Goal: Information Seeking & Learning: Obtain resource

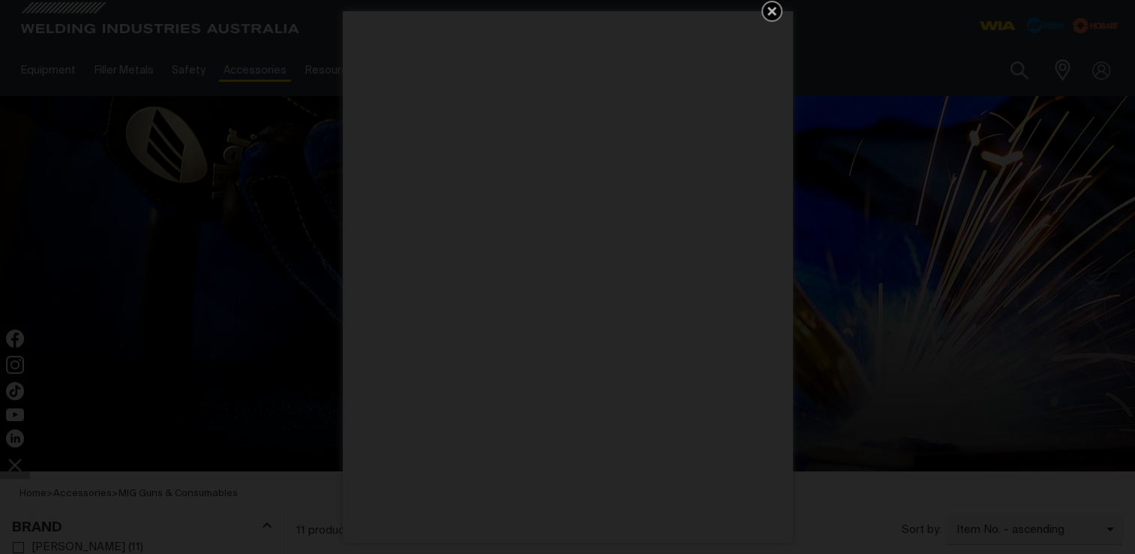
click at [776, 9] on icon "Get 5 WIA Welding Guides Free!" at bounding box center [772, 11] width 18 height 18
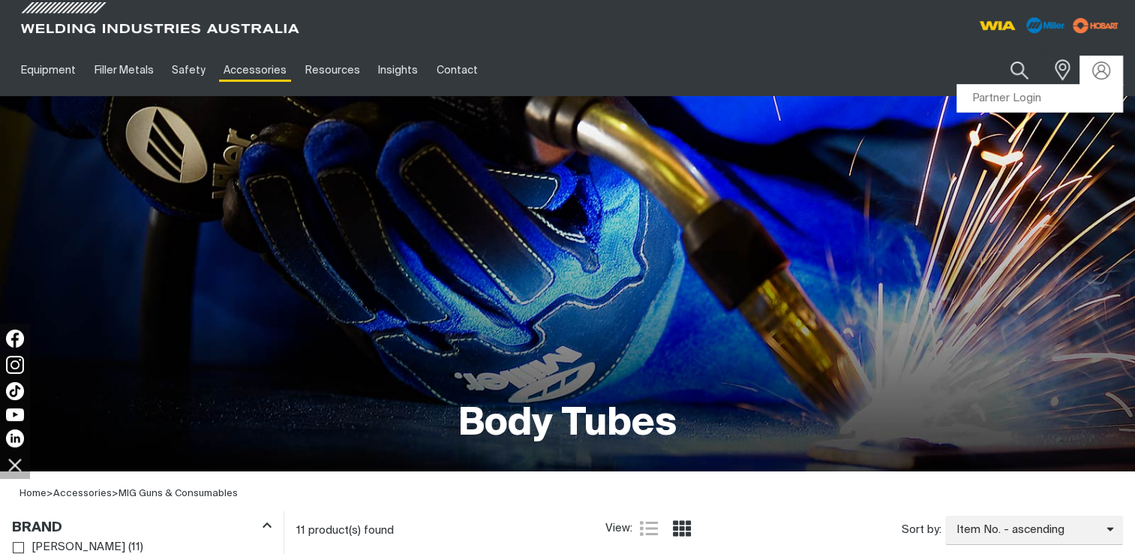
click at [1085, 74] on div at bounding box center [1101, 70] width 42 height 29
click at [1029, 104] on link "Partner Login" at bounding box center [1039, 99] width 165 height 28
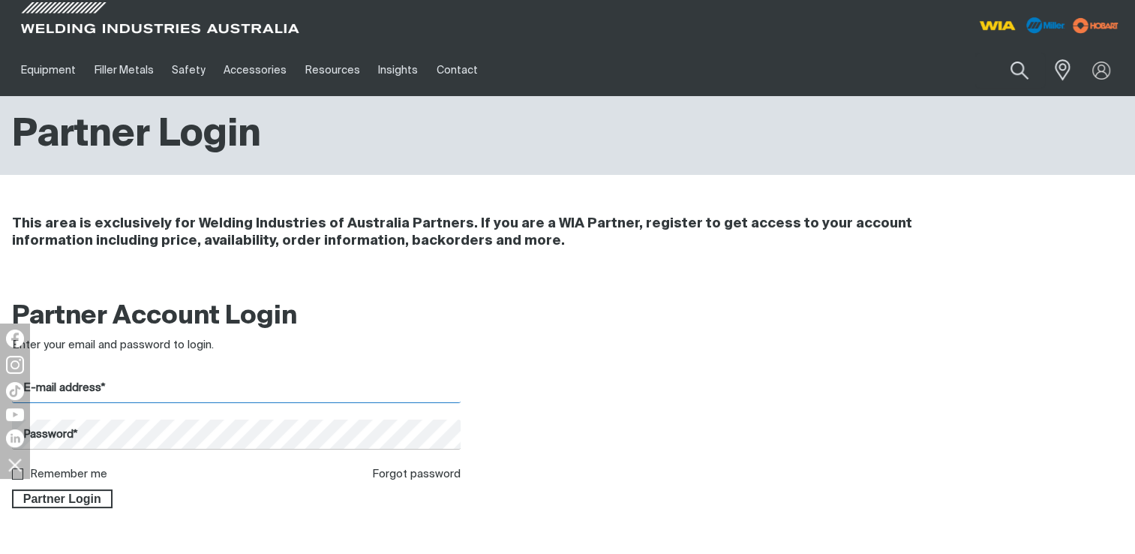
type input "[PERSON_NAME][DOMAIN_NAME][EMAIL_ADDRESS][DOMAIN_NAME]"
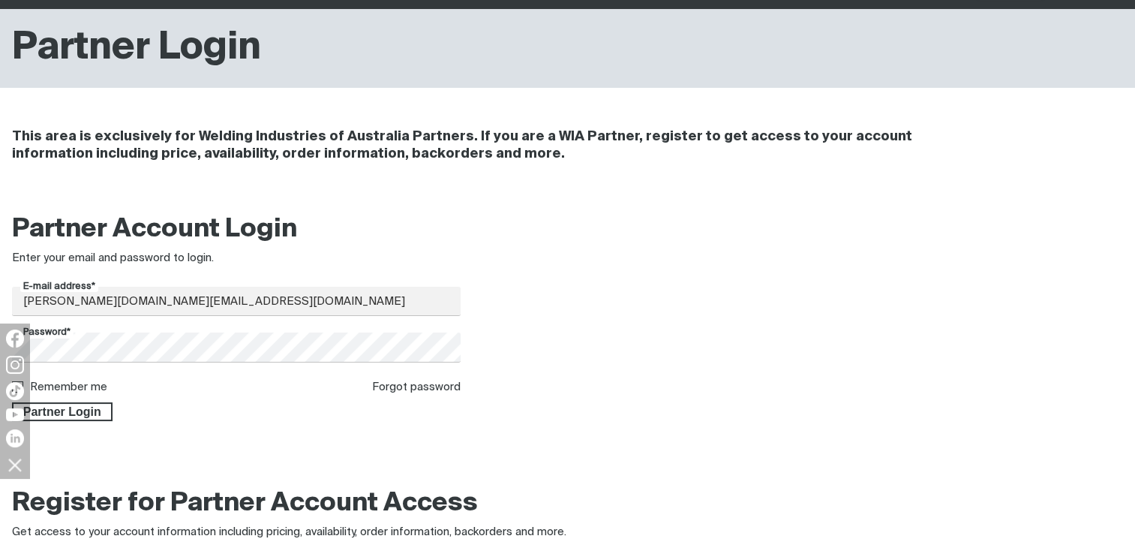
scroll to position [89, 0]
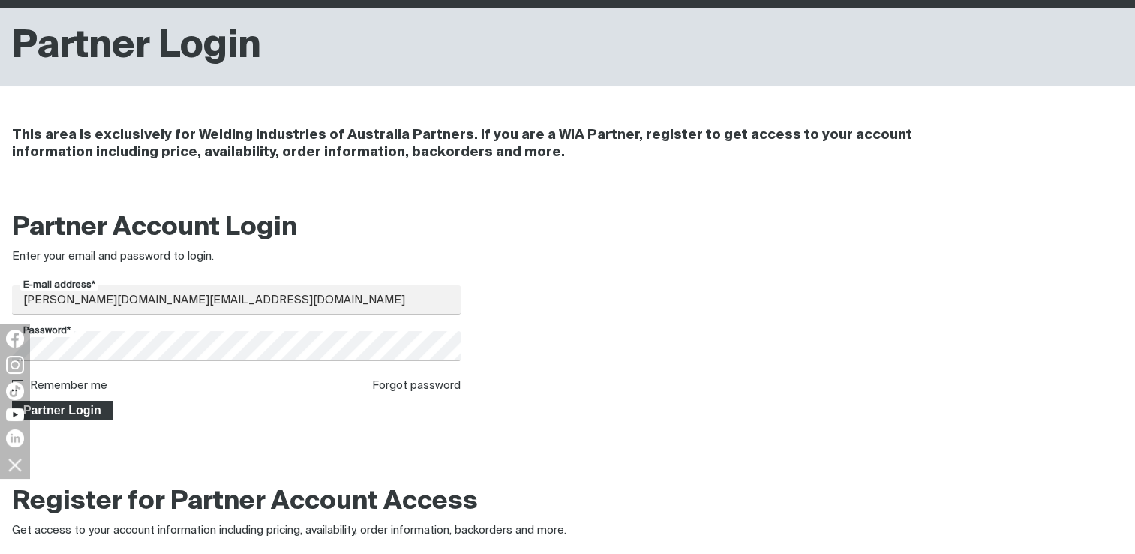
click at [84, 410] on span "Partner Login" at bounding box center [63, 411] width 98 height 20
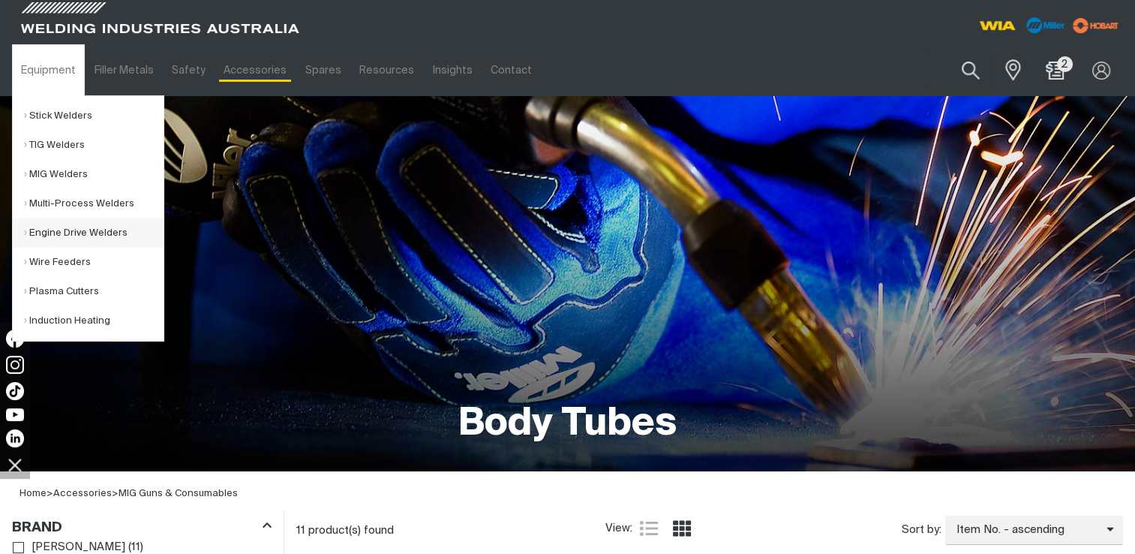
click at [50, 239] on link "Engine Drive Welders" at bounding box center [94, 232] width 140 height 29
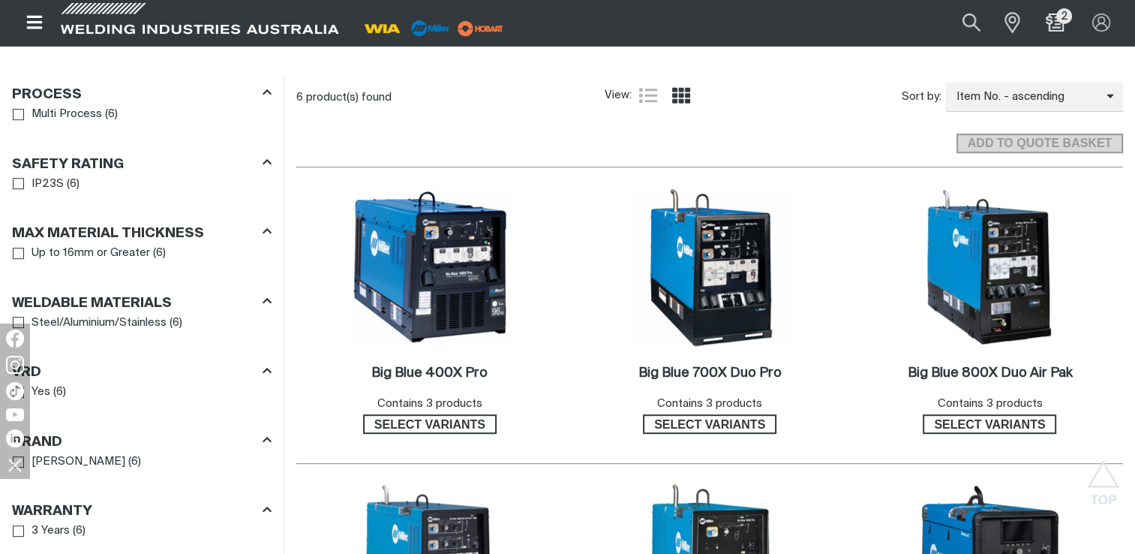
scroll to position [825, 0]
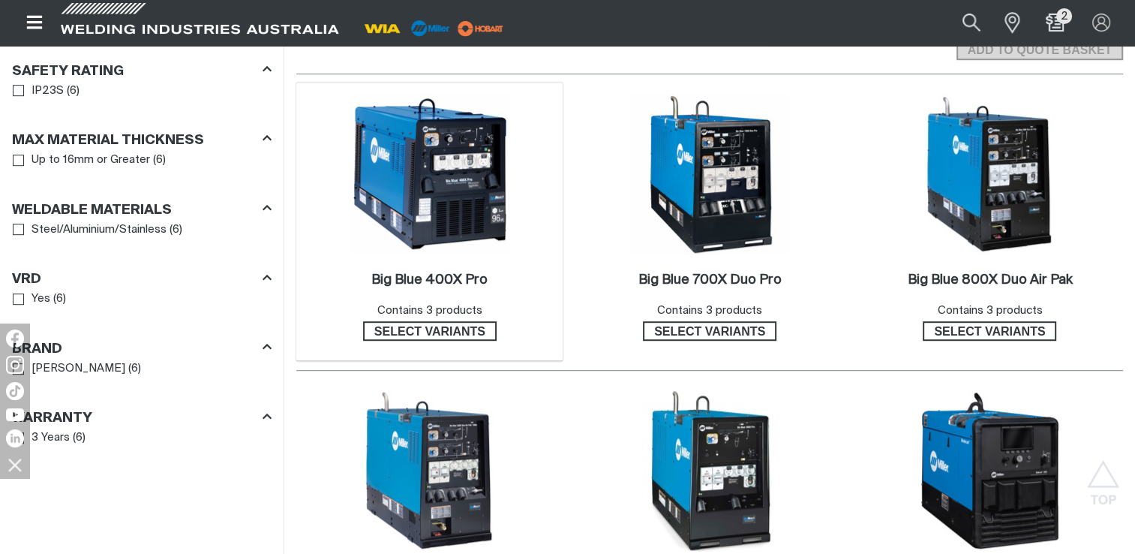
click at [416, 191] on img at bounding box center [430, 174] width 161 height 161
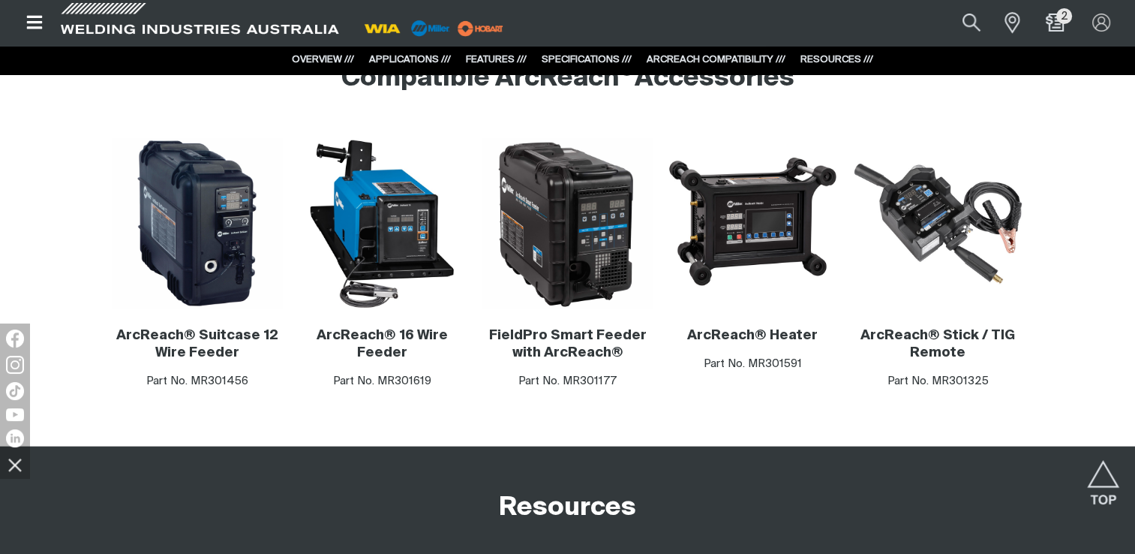
scroll to position [3213, 0]
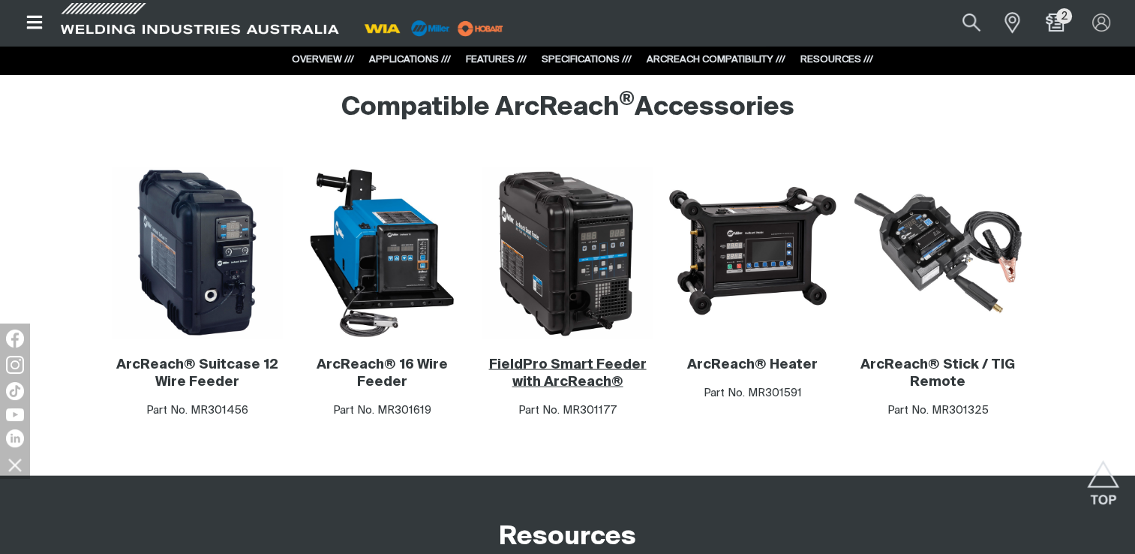
click at [593, 362] on link "FieldPro Smart Feeder with ArcReach®" at bounding box center [567, 373] width 158 height 31
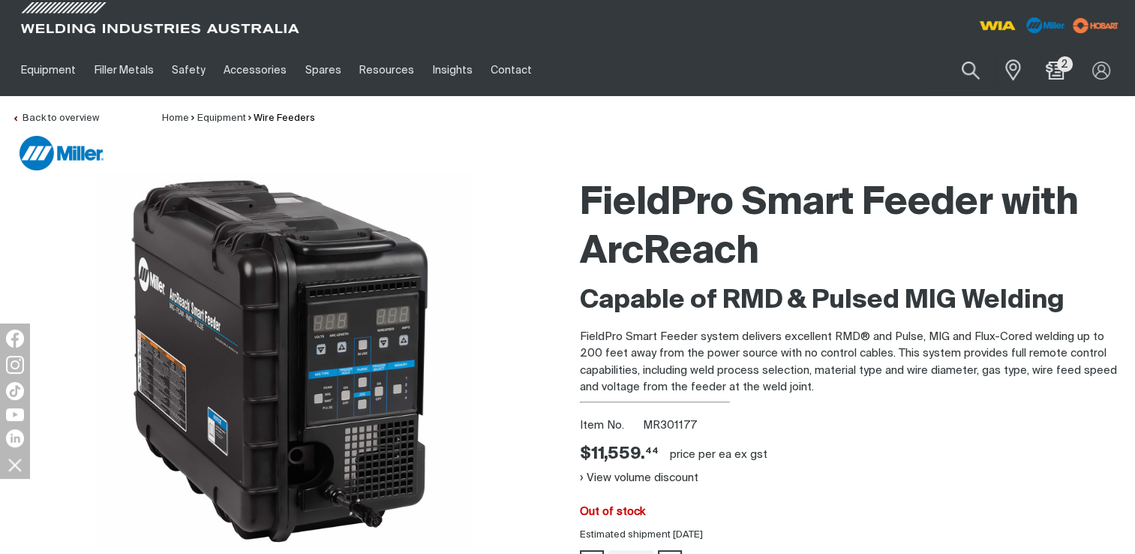
scroll to position [251, 0]
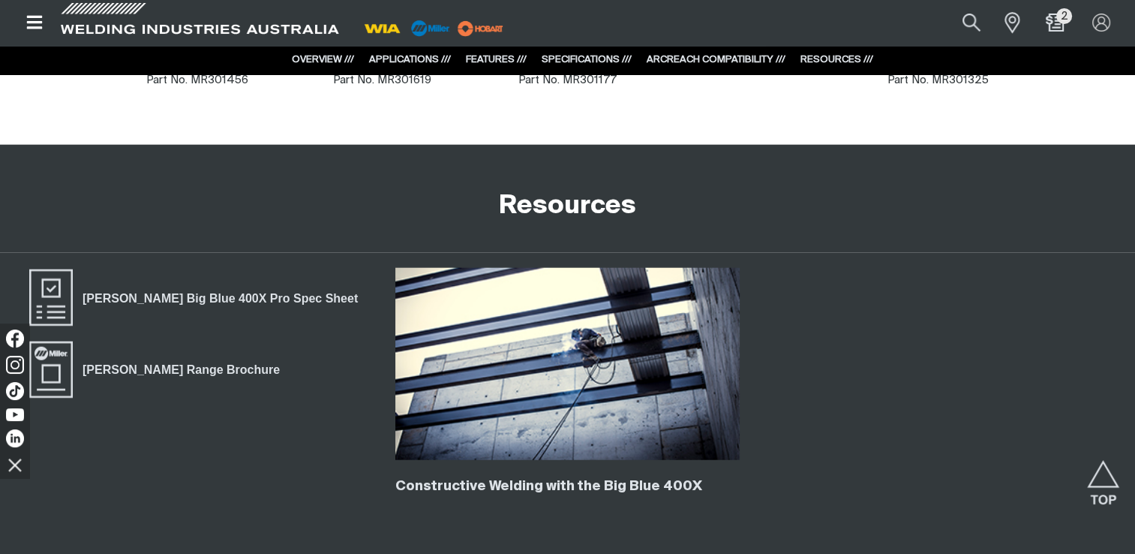
scroll to position [3587, 0]
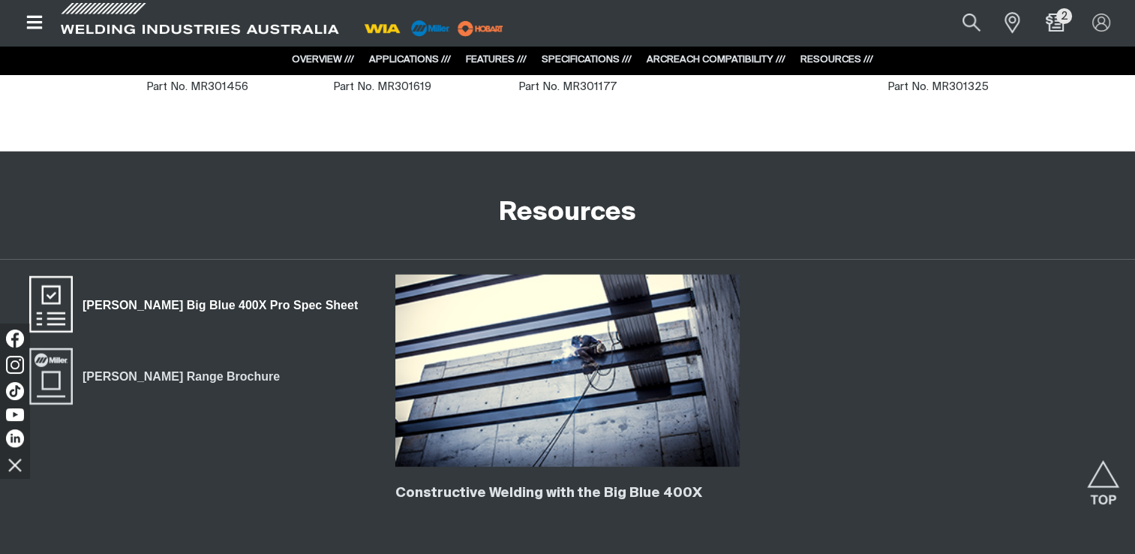
click at [223, 310] on span "[PERSON_NAME] Big Blue 400X Pro Spec Sheet" at bounding box center [220, 305] width 295 height 20
